Goal: Information Seeking & Learning: Learn about a topic

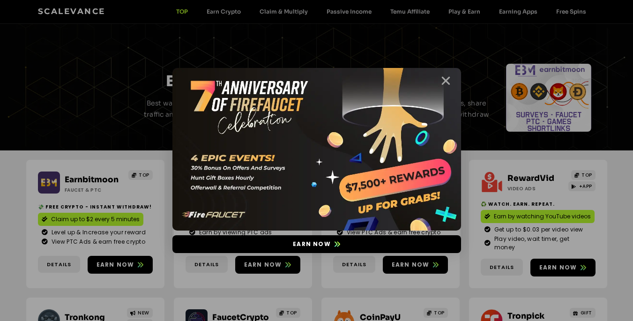
click at [447, 82] on icon "Close" at bounding box center [446, 81] width 12 height 12
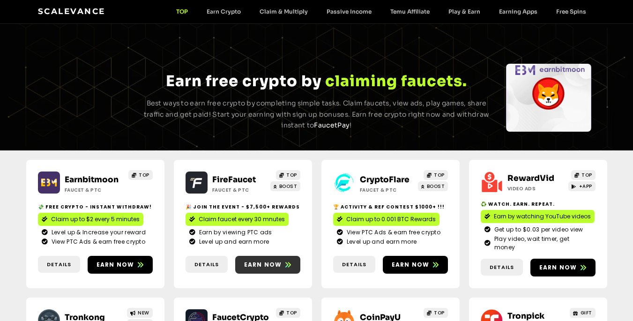
click at [263, 261] on span "Earn now" at bounding box center [263, 265] width 38 height 8
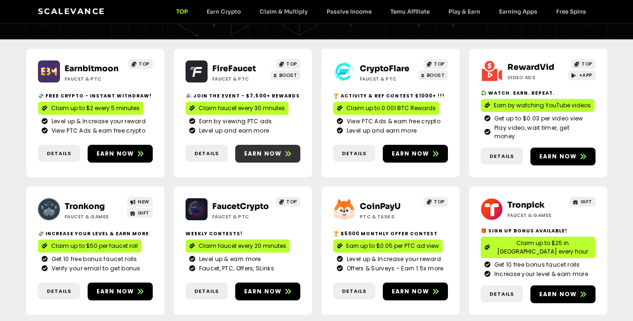
scroll to position [104, 0]
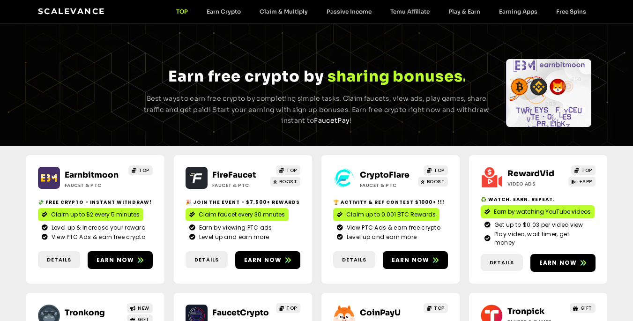
scroll to position [0, 0]
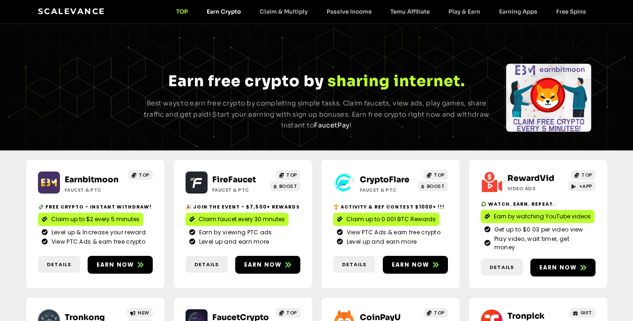
click at [232, 9] on link "Earn Crypto" at bounding box center [223, 11] width 53 height 7
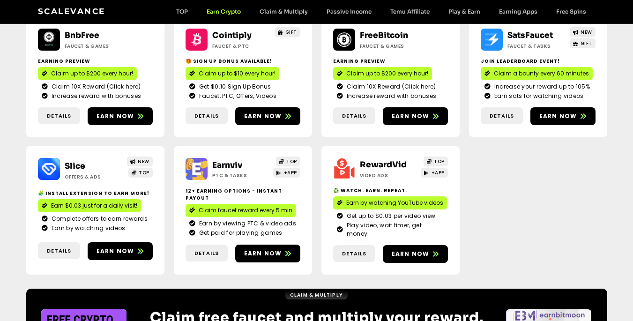
scroll to position [258, 0]
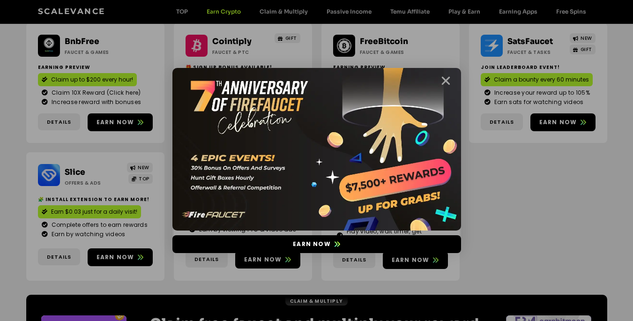
click at [444, 81] on icon "Close" at bounding box center [446, 81] width 12 height 12
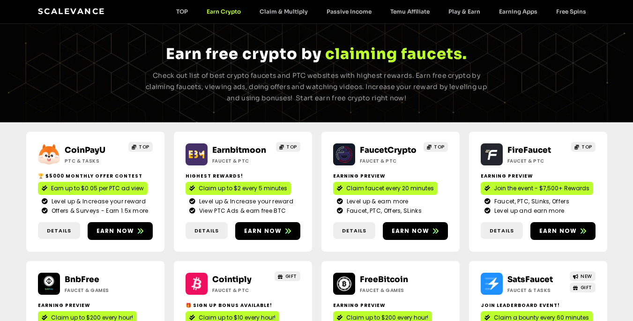
scroll to position [0, 0]
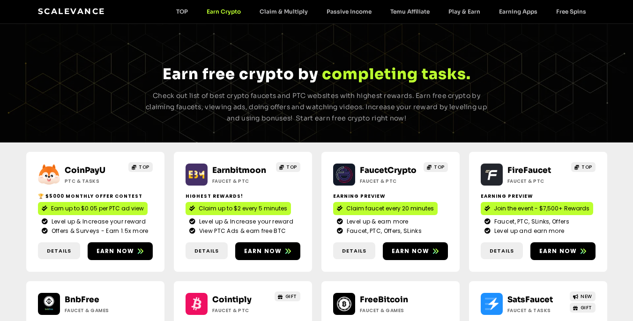
click at [80, 13] on link "Scalevance" at bounding box center [72, 11] width 68 height 9
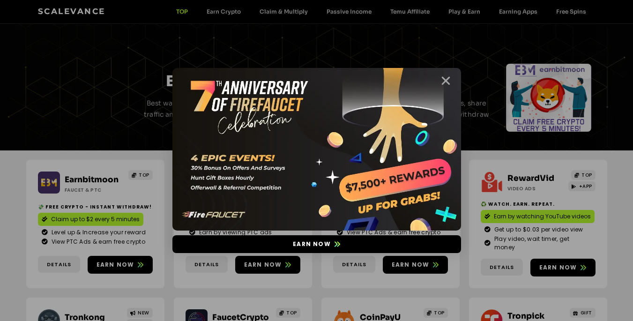
click at [448, 80] on icon "Close" at bounding box center [446, 81] width 12 height 12
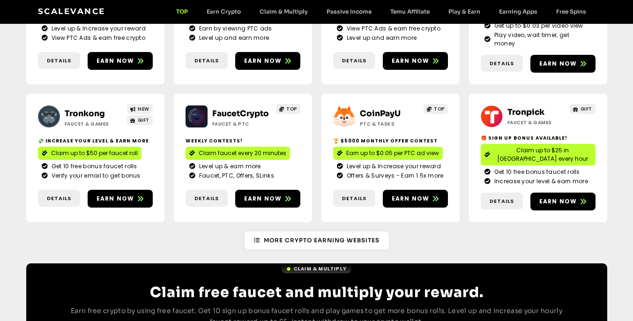
scroll to position [220, 0]
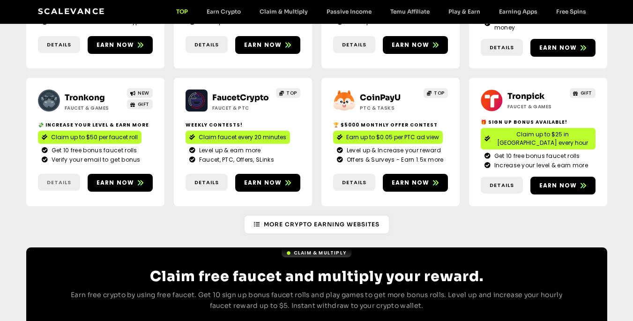
click at [52, 179] on span "Details" at bounding box center [59, 183] width 24 height 8
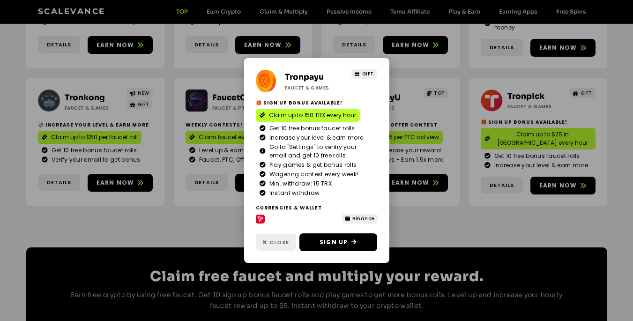
click at [278, 244] on span "Close" at bounding box center [280, 243] width 20 height 8
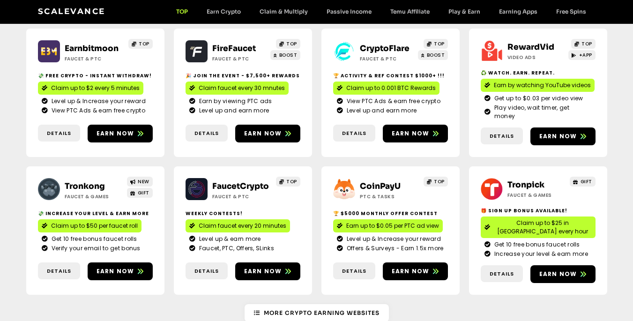
scroll to position [0, 0]
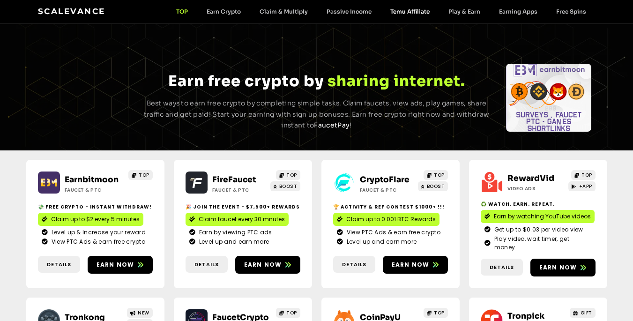
click at [414, 11] on link "Temu Affiliate" at bounding box center [410, 11] width 58 height 7
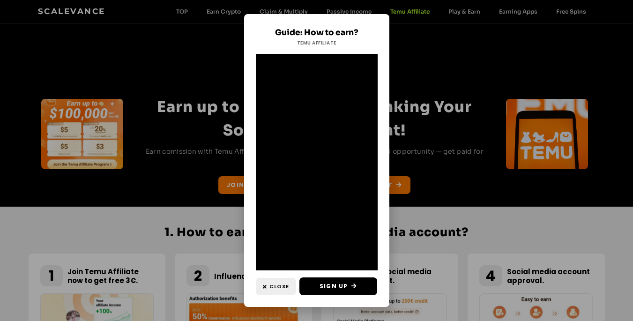
drag, startPoint x: 366, startPoint y: 135, endPoint x: 244, endPoint y: 68, distance: 139.6
click at [244, 68] on div "Guide: How to earn? Temu Affiliate Close Sign Up" at bounding box center [316, 160] width 145 height 293
click at [329, 284] on span "Sign Up" at bounding box center [334, 286] width 28 height 8
click at [273, 285] on span "Close" at bounding box center [280, 287] width 20 height 8
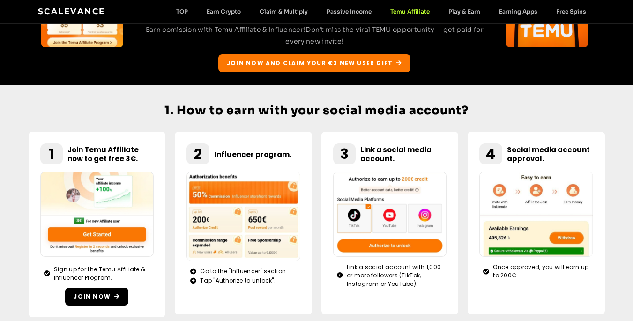
scroll to position [132, 0]
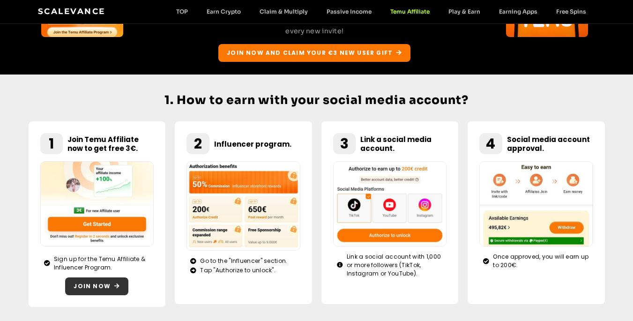
click at [102, 286] on span "Join now" at bounding box center [92, 286] width 37 height 8
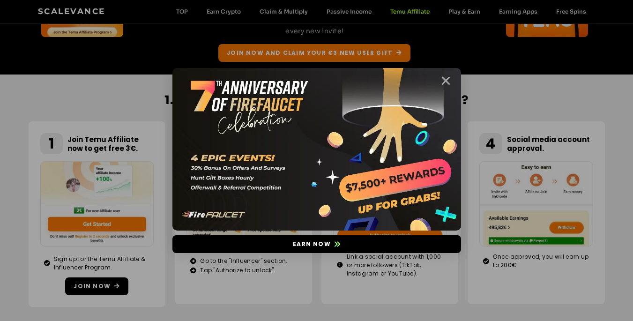
click at [446, 79] on icon "Close" at bounding box center [446, 81] width 12 height 12
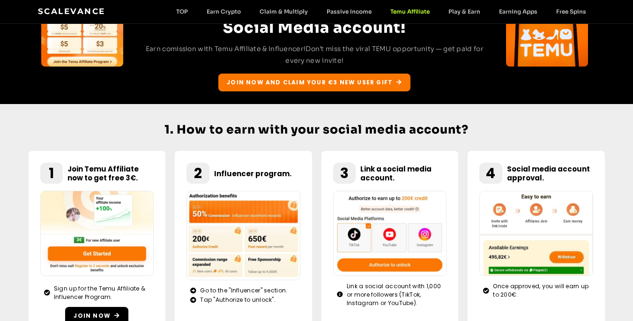
scroll to position [0, 0]
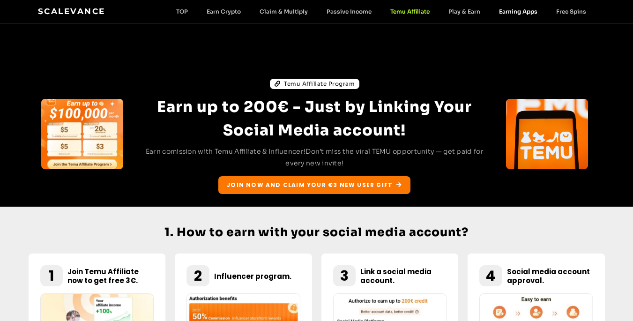
click at [524, 8] on link "Earning Apps" at bounding box center [518, 11] width 57 height 7
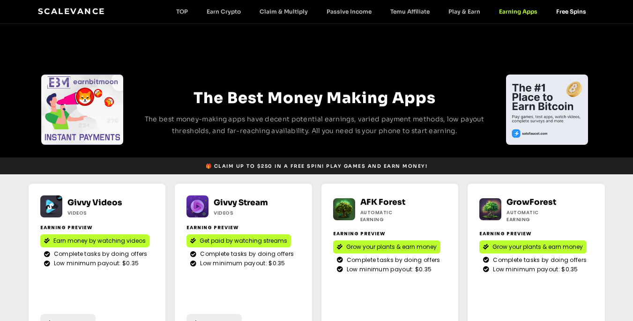
click at [562, 13] on link "Free Spins" at bounding box center [571, 11] width 49 height 7
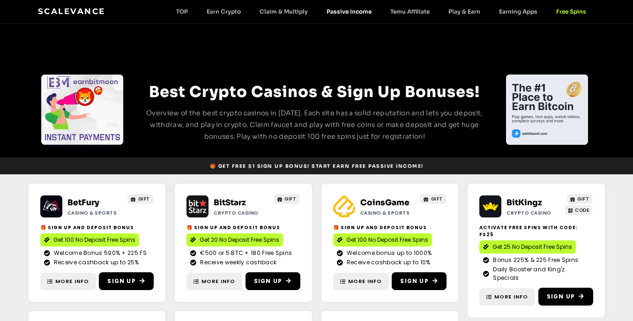
click at [351, 11] on link "Passive Income" at bounding box center [349, 11] width 64 height 7
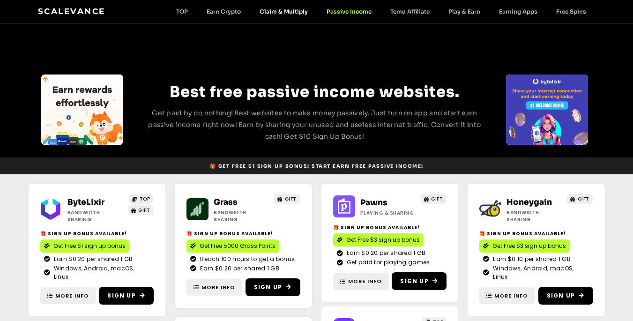
click at [287, 9] on link "Claim & Multiply" at bounding box center [283, 11] width 67 height 7
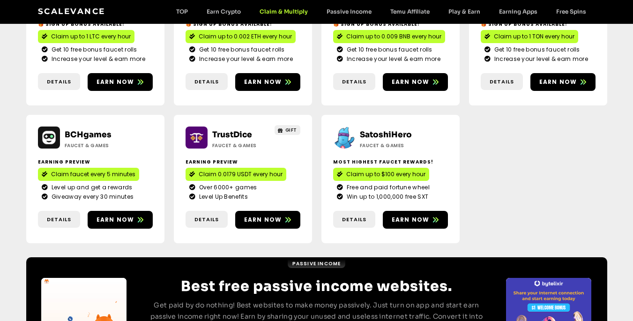
scroll to position [582, 0]
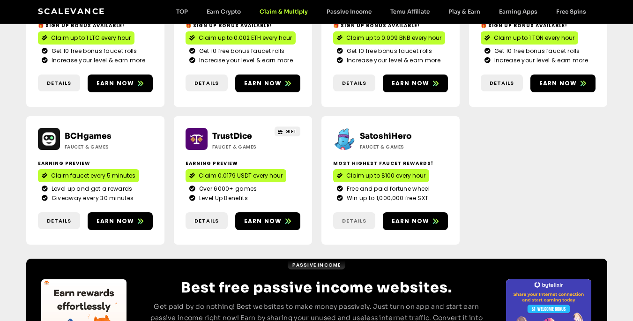
click at [356, 217] on span "Details" at bounding box center [354, 221] width 24 height 8
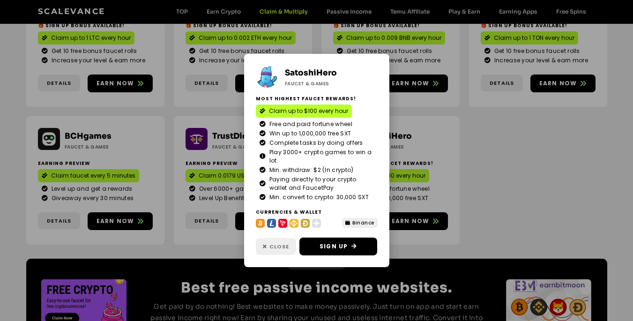
click at [271, 247] on span "Close" at bounding box center [280, 247] width 20 height 8
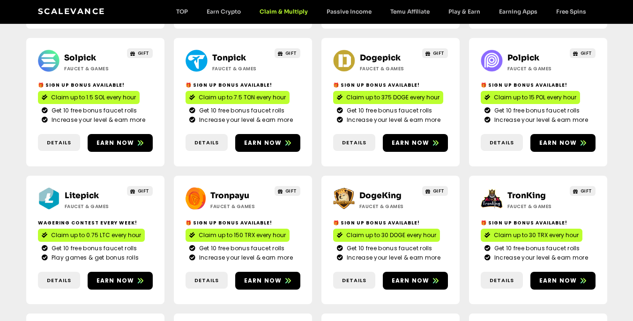
scroll to position [0, 0]
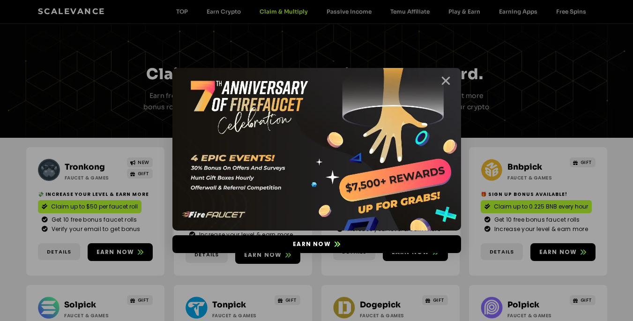
click at [445, 81] on icon "Close" at bounding box center [446, 81] width 12 height 12
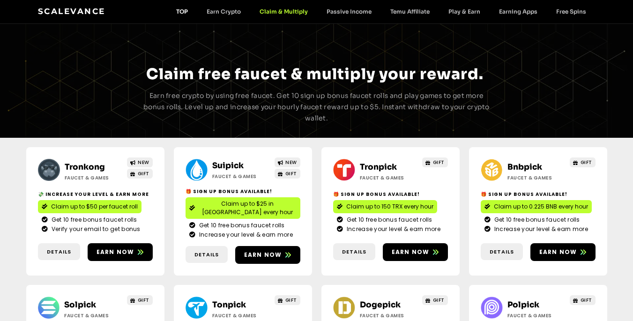
click at [186, 11] on link "TOP" at bounding box center [182, 11] width 30 height 7
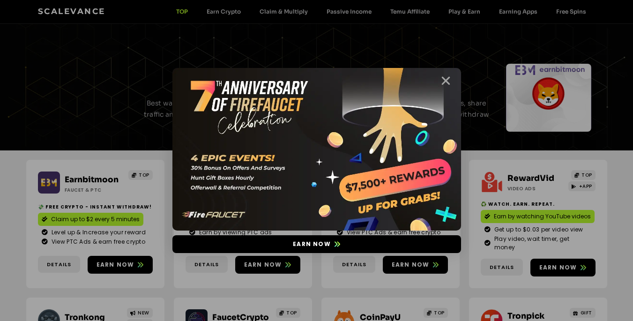
click at [448, 75] on icon "Close" at bounding box center [446, 81] width 12 height 12
